Goal: Information Seeking & Learning: Learn about a topic

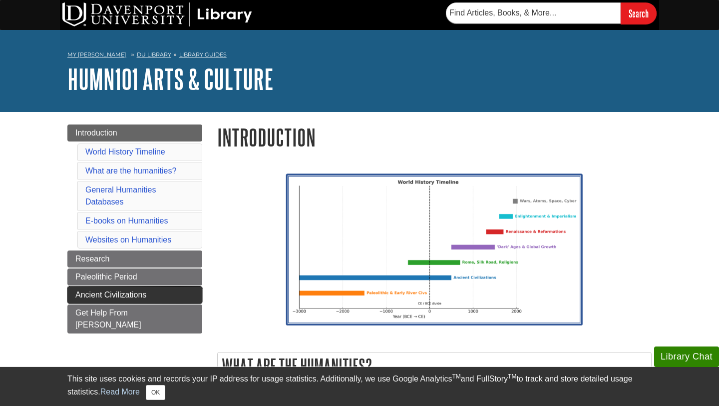
click at [133, 295] on span "Ancient Civilizations" at bounding box center [110, 294] width 71 height 8
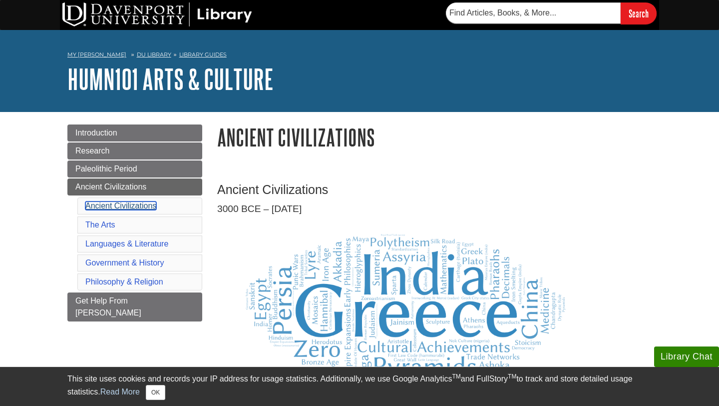
click at [148, 207] on link "Ancient Civilizations" at bounding box center [120, 205] width 71 height 8
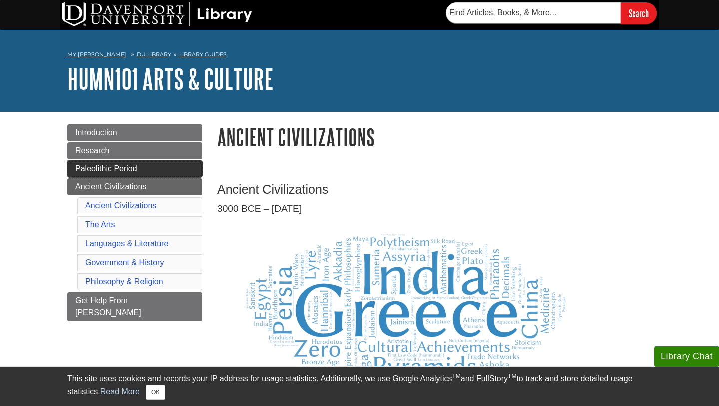
click at [124, 170] on span "Paleolithic Period" at bounding box center [106, 168] width 62 height 8
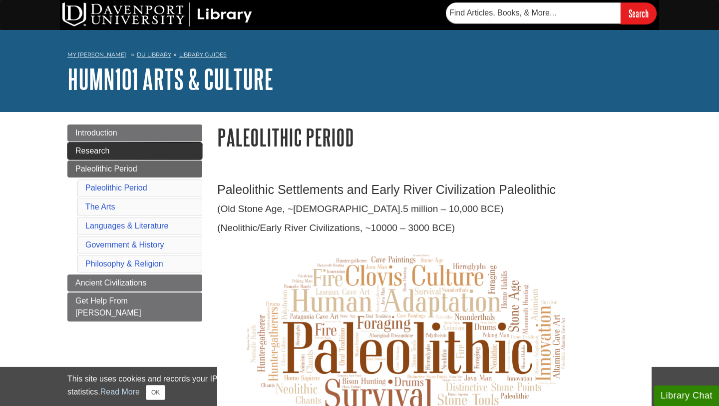
click at [134, 147] on link "Research" at bounding box center [134, 150] width 135 height 17
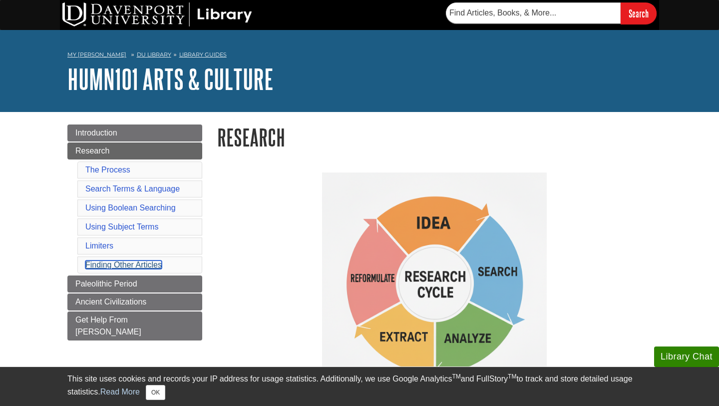
click at [123, 266] on link "Finding Other Articles" at bounding box center [123, 264] width 76 height 8
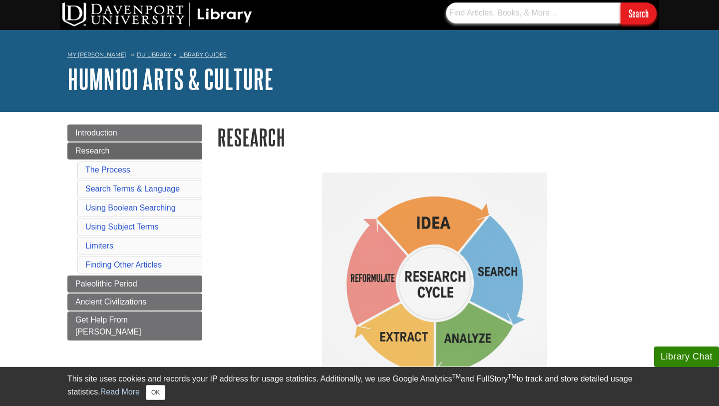
click at [531, 15] on input "text" at bounding box center [533, 12] width 175 height 21
click at [131, 172] on li "The Process" at bounding box center [139, 169] width 125 height 17
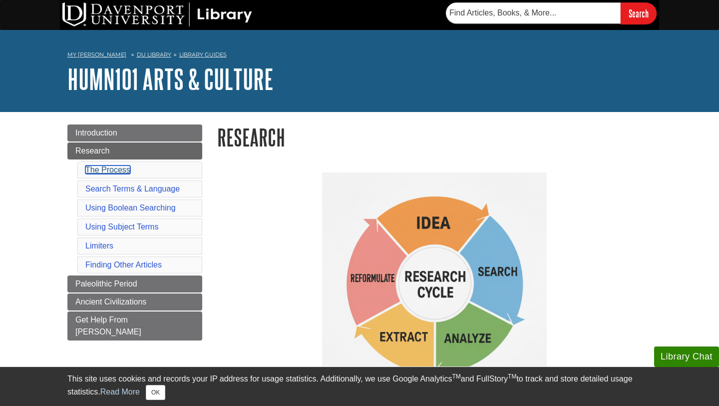
click at [125, 171] on link "The Process" at bounding box center [107, 169] width 45 height 8
click at [135, 229] on link "Using Subject Terms" at bounding box center [121, 226] width 73 height 8
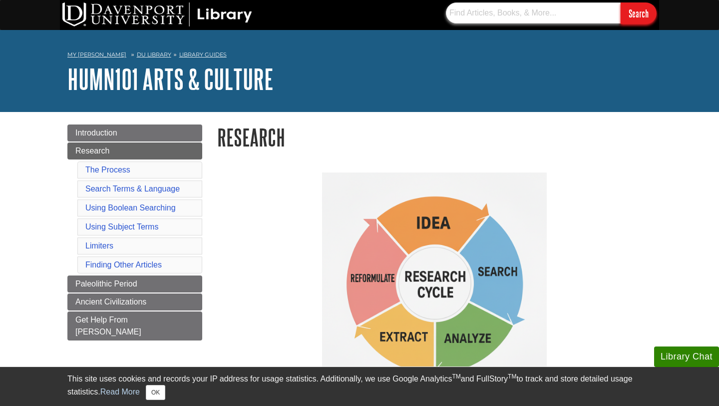
click at [508, 9] on input "text" at bounding box center [533, 12] width 175 height 21
click at [500, 15] on input "Why might caves and skies and voluptuous women have been of central importance …" at bounding box center [533, 12] width 175 height 21
type input "Why mig and skies and voluptuous women have been of central importance to early…"
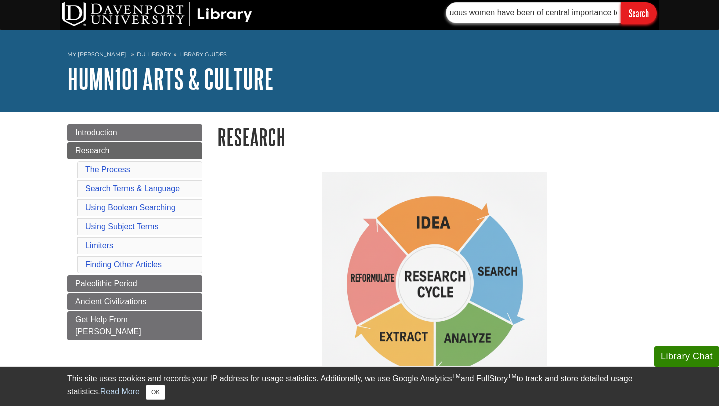
drag, startPoint x: 451, startPoint y: 13, endPoint x: 615, endPoint y: 23, distance: 164.1
click at [615, 23] on form "Why mig and skies and voluptuous women have been of central importance to early…" at bounding box center [551, 12] width 211 height 21
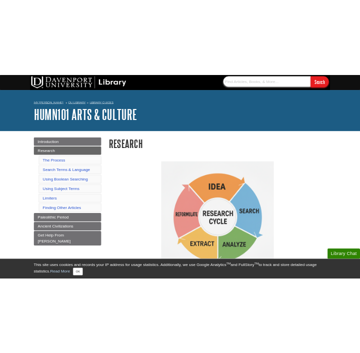
scroll to position [0, 0]
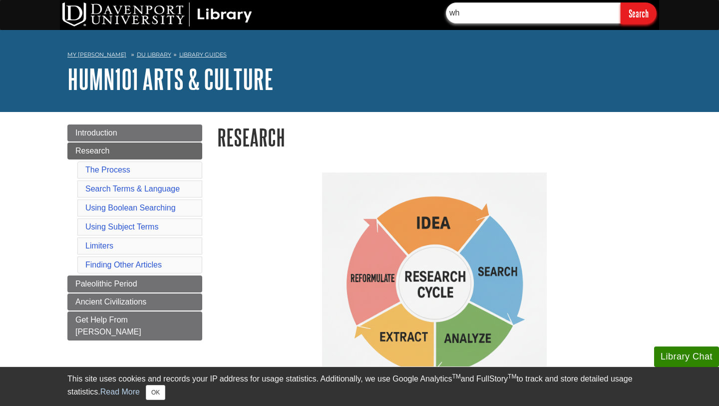
type input "w"
type input "women statues and early humans"
click at [621, 2] on input "Search" at bounding box center [639, 12] width 36 height 21
click at [525, 7] on input "women statues and early humans" at bounding box center [533, 12] width 175 height 21
click at [571, 5] on input "women statues and early humans" at bounding box center [533, 12] width 175 height 21
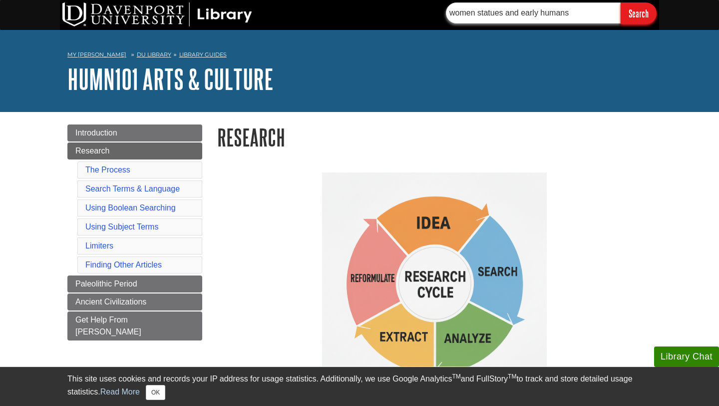
drag, startPoint x: 578, startPoint y: 13, endPoint x: 368, endPoint y: 4, distance: 210.0
click at [369, 10] on div "women statues and early humans Search" at bounding box center [359, 15] width 599 height 30
type input "aphrodite"
click at [621, 2] on input "Search" at bounding box center [639, 12] width 36 height 21
